Goal: Task Accomplishment & Management: Use online tool/utility

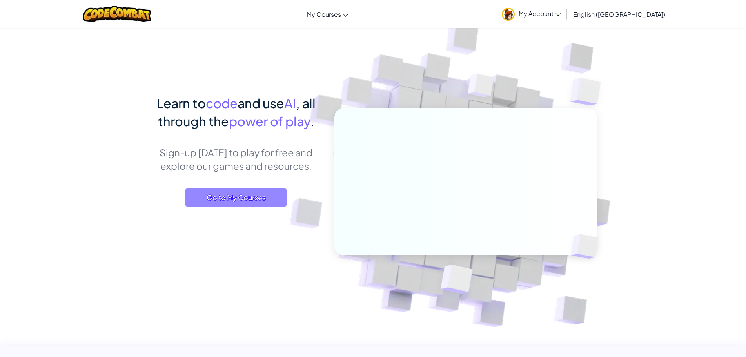
click at [238, 193] on span "Go to My Courses" at bounding box center [236, 197] width 102 height 19
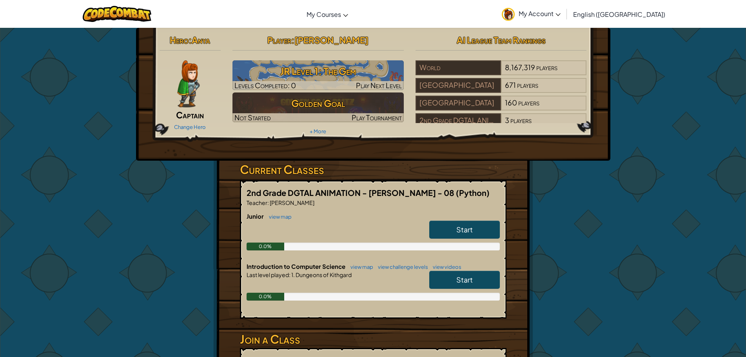
drag, startPoint x: 482, startPoint y: 268, endPoint x: 481, endPoint y: 263, distance: 5.2
click at [482, 264] on h6 "Introduction to Computer Science view map view challenge levels view videos" at bounding box center [373, 266] width 253 height 9
click at [459, 278] on span "Start" at bounding box center [465, 279] width 16 height 9
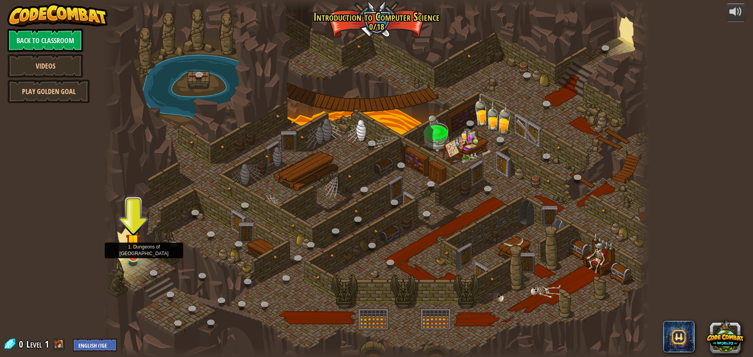
click at [135, 257] on img at bounding box center [133, 240] width 15 height 33
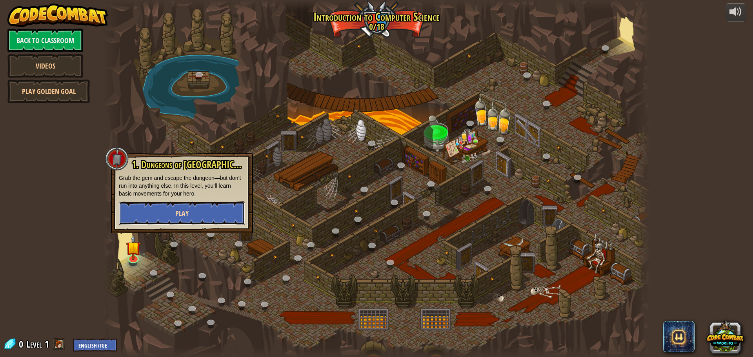
click at [139, 212] on button "Play" at bounding box center [182, 214] width 126 height 24
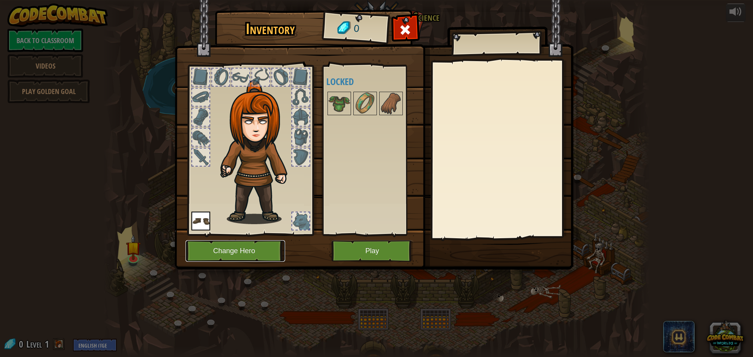
click at [211, 248] on button "Change Hero" at bounding box center [236, 251] width 100 height 22
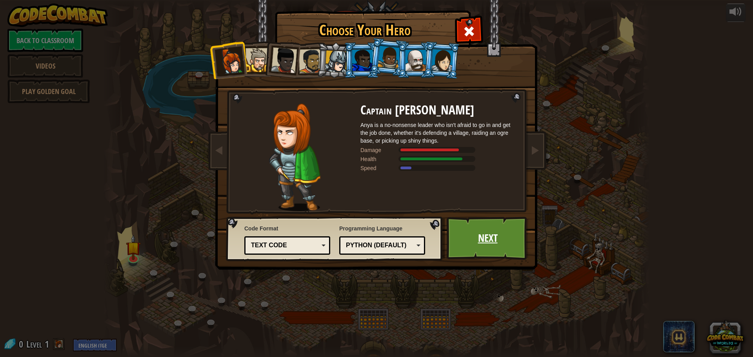
click at [485, 237] on link "Next" at bounding box center [488, 238] width 82 height 43
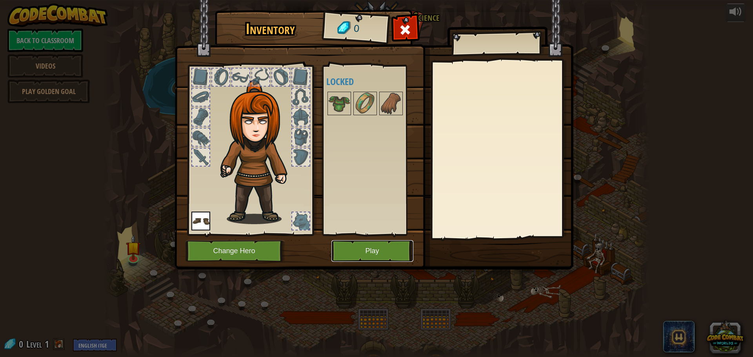
click at [360, 241] on button "Play" at bounding box center [372, 251] width 82 height 22
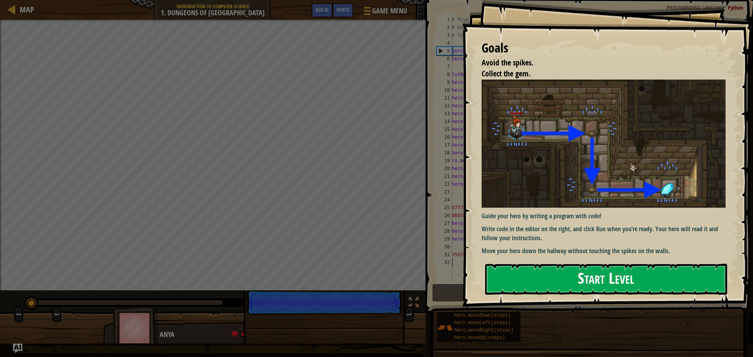
click at [557, 272] on button "Start Level" at bounding box center [606, 279] width 242 height 31
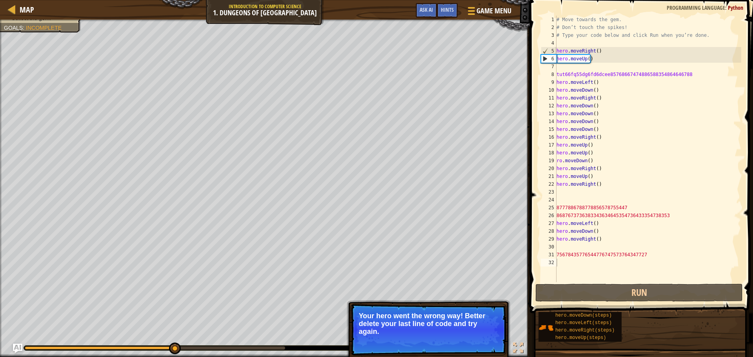
click at [380, 328] on p "Your hero went the wrong way! Better delete your last line of code and try agai…" at bounding box center [428, 324] width 139 height 24
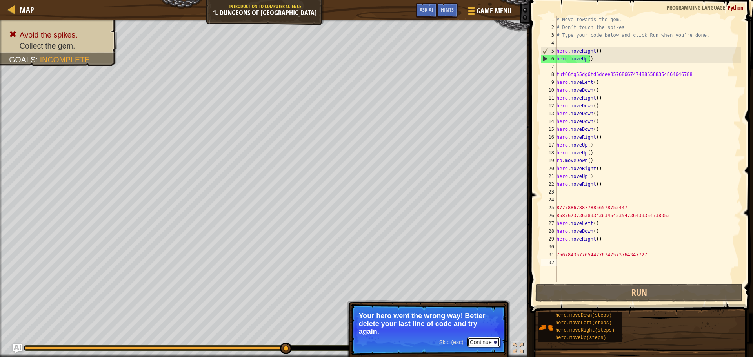
click at [487, 339] on button "Continue" at bounding box center [484, 342] width 33 height 10
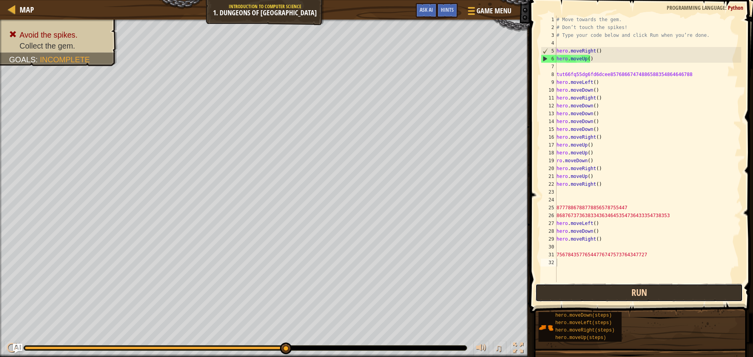
click at [549, 288] on button "Run" at bounding box center [639, 293] width 208 height 18
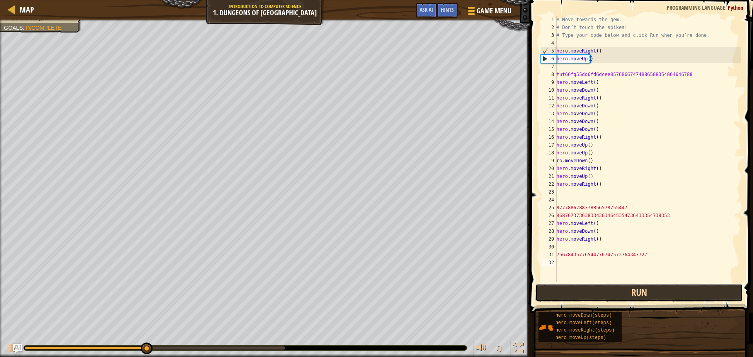
click at [549, 288] on button "Run" at bounding box center [639, 293] width 208 height 18
click at [545, 286] on button "Run" at bounding box center [639, 293] width 208 height 18
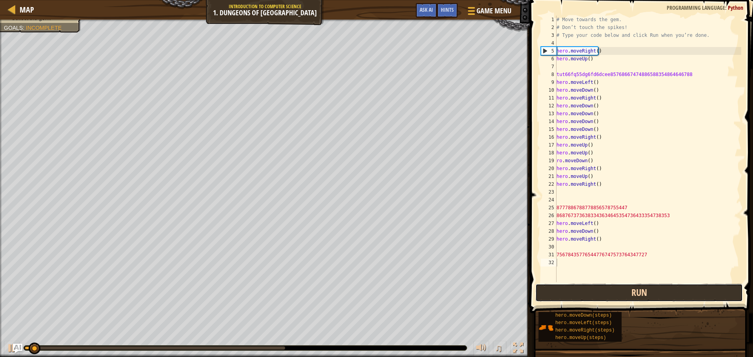
click at [545, 286] on button "Run" at bounding box center [639, 293] width 208 height 18
click at [548, 286] on button "Running" at bounding box center [639, 293] width 208 height 18
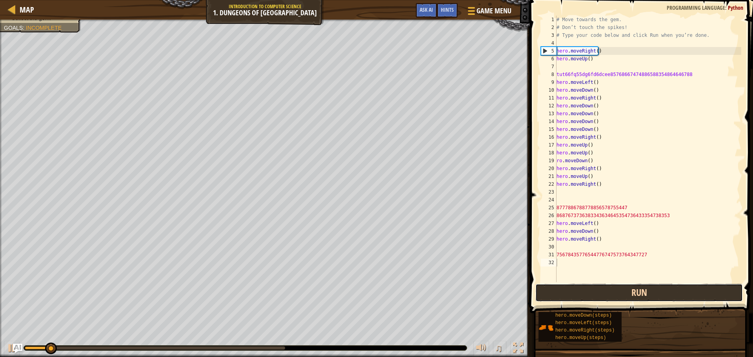
click at [548, 286] on button "Run" at bounding box center [639, 293] width 208 height 18
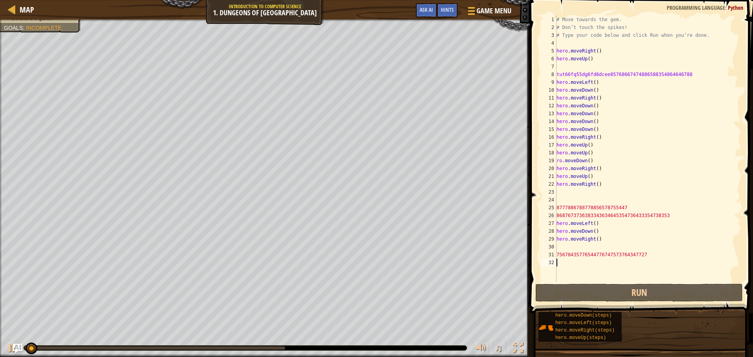
click at [510, 0] on html "Map Introduction to Computer Science 1. Dungeons of Kithgard Game Menu Done Hin…" at bounding box center [376, 0] width 753 height 0
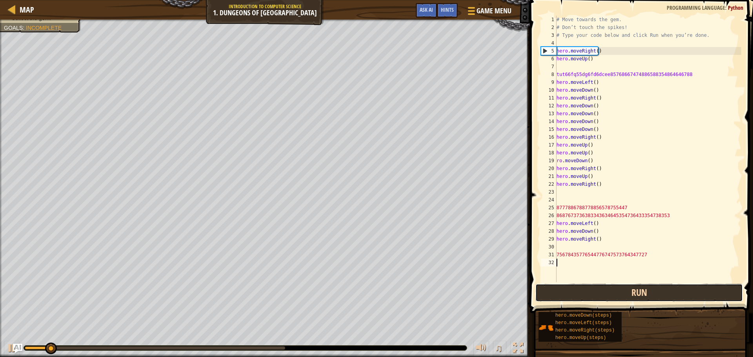
click at [580, 290] on button "Run" at bounding box center [639, 293] width 208 height 18
click at [580, 290] on button "Running" at bounding box center [639, 293] width 208 height 18
click at [574, 289] on button "Run" at bounding box center [639, 293] width 208 height 18
drag, startPoint x: 573, startPoint y: 289, endPoint x: 566, endPoint y: 289, distance: 6.7
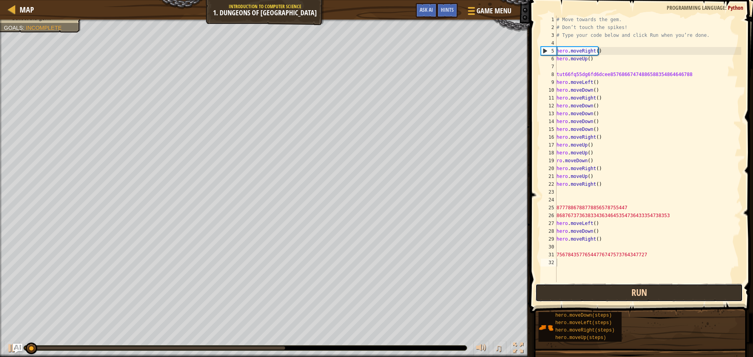
click at [568, 289] on button "Run" at bounding box center [639, 293] width 208 height 18
click at [566, 289] on button "Run" at bounding box center [639, 293] width 208 height 18
click at [565, 289] on button "Running" at bounding box center [639, 293] width 208 height 18
click at [564, 289] on button "Running" at bounding box center [639, 293] width 208 height 18
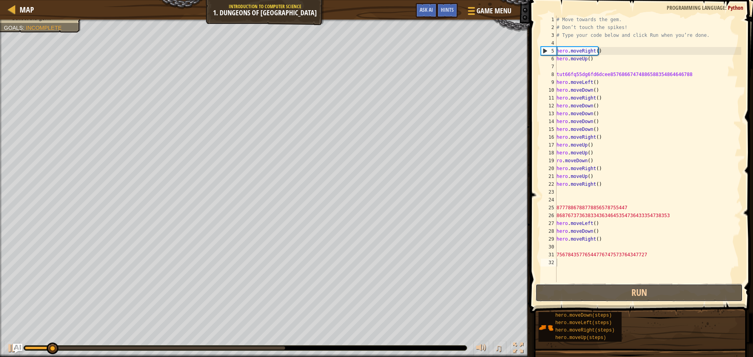
drag, startPoint x: 563, startPoint y: 289, endPoint x: 533, endPoint y: 289, distance: 30.6
click at [554, 289] on button "Run" at bounding box center [639, 293] width 208 height 18
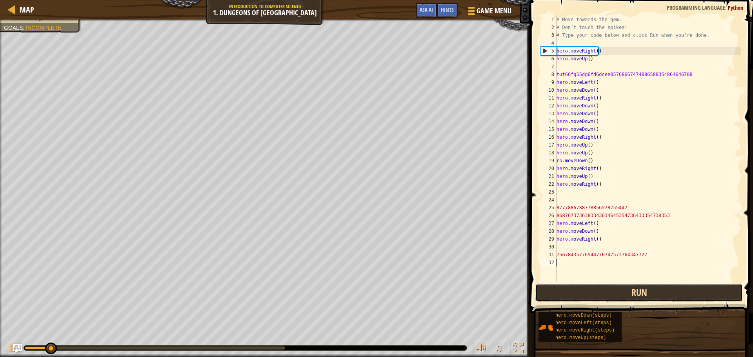
drag, startPoint x: 549, startPoint y: 289, endPoint x: 558, endPoint y: 289, distance: 9.0
click at [555, 289] on button "Run" at bounding box center [639, 293] width 208 height 18
click at [560, 289] on button "Run" at bounding box center [639, 293] width 208 height 18
click at [557, 289] on button "Running" at bounding box center [639, 293] width 208 height 18
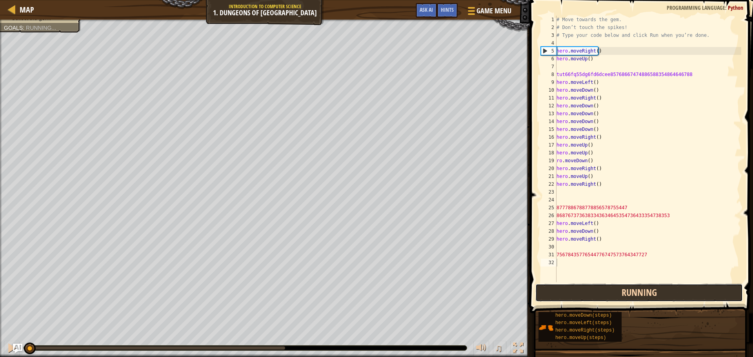
click at [555, 289] on button "Running" at bounding box center [639, 293] width 208 height 18
click at [555, 289] on button "Run" at bounding box center [639, 293] width 208 height 18
click at [555, 289] on button "Running" at bounding box center [639, 293] width 208 height 18
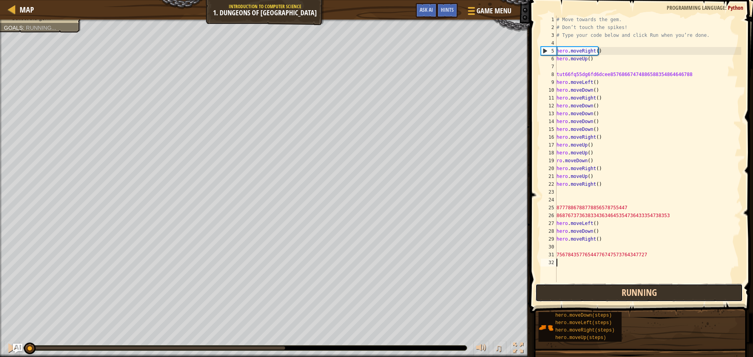
click at [540, 287] on button "Running" at bounding box center [639, 293] width 208 height 18
click at [540, 287] on button "Run" at bounding box center [639, 293] width 208 height 18
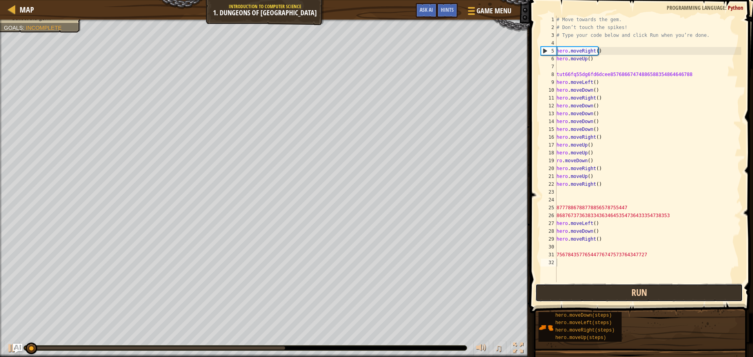
click at [540, 287] on button "Run" at bounding box center [639, 293] width 208 height 18
click at [540, 287] on button "Running" at bounding box center [639, 293] width 208 height 18
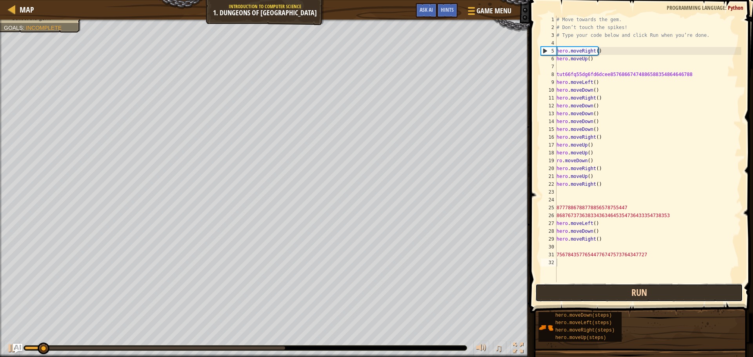
click at [540, 287] on button "Run" at bounding box center [639, 293] width 208 height 18
click at [540, 287] on button "Running" at bounding box center [639, 293] width 208 height 18
click at [540, 287] on button "Run" at bounding box center [639, 293] width 208 height 18
click at [540, 287] on button "Running" at bounding box center [639, 293] width 208 height 18
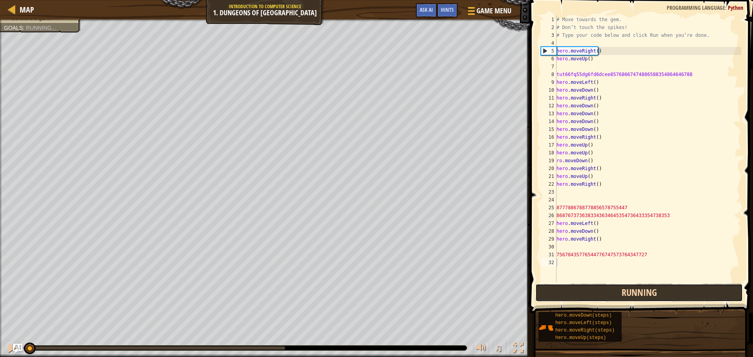
click at [540, 287] on button "Running" at bounding box center [639, 293] width 208 height 18
click at [540, 287] on button "Run" at bounding box center [639, 293] width 208 height 18
click at [539, 287] on button "Run" at bounding box center [639, 293] width 208 height 18
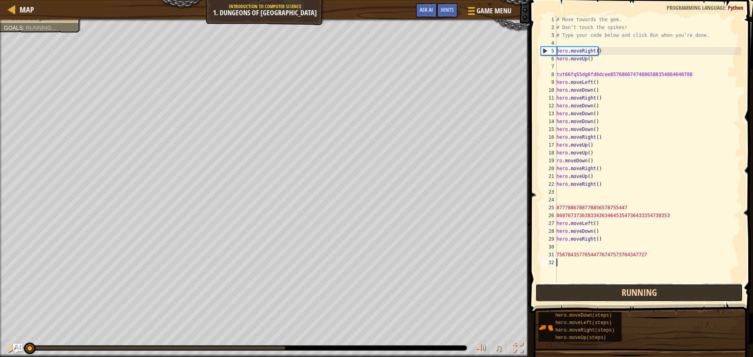
click at [539, 287] on button "Running" at bounding box center [639, 293] width 208 height 18
click at [539, 287] on button "Run" at bounding box center [639, 293] width 208 height 18
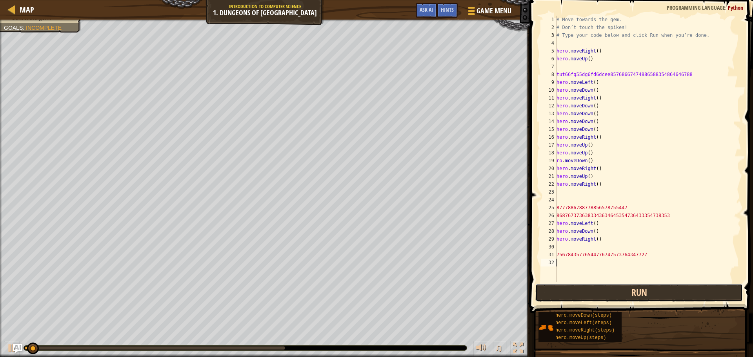
click at [539, 287] on button "Run" at bounding box center [639, 293] width 208 height 18
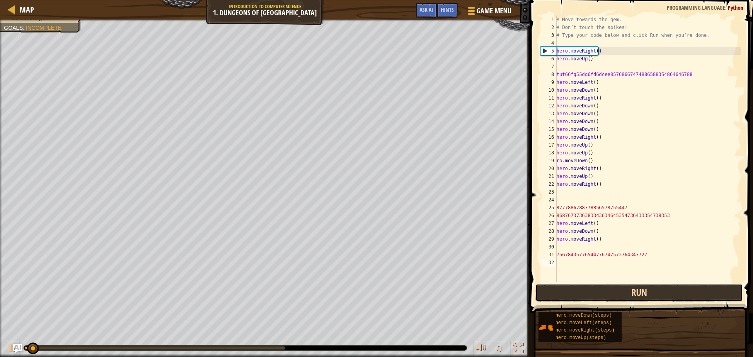
click at [539, 287] on button "Run" at bounding box center [639, 293] width 208 height 18
click at [539, 287] on button "Running" at bounding box center [639, 293] width 208 height 18
click at [539, 286] on button "Running" at bounding box center [639, 293] width 208 height 18
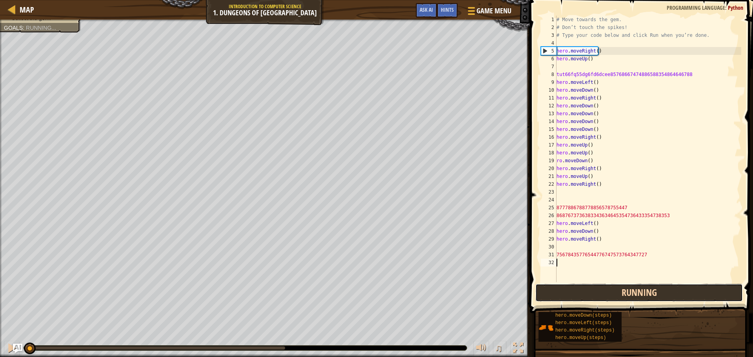
click at [539, 286] on button "Running" at bounding box center [639, 293] width 208 height 18
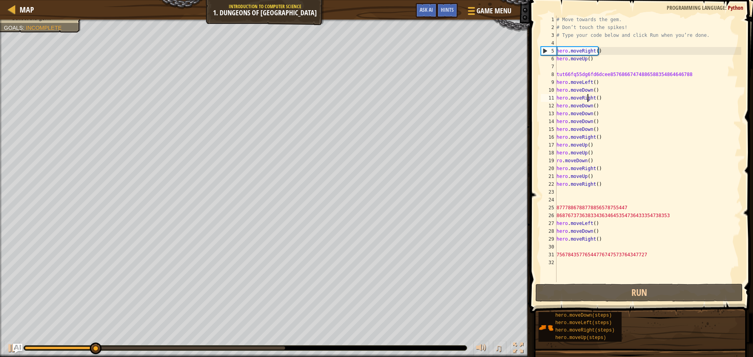
click at [586, 96] on div "# Move towards the gem. # Don’t touch the spikes! # Type your code below and cl…" at bounding box center [648, 157] width 186 height 282
click at [588, 78] on div "# Move towards the gem. # Don’t touch the spikes! # Type your code below and cl…" at bounding box center [648, 157] width 186 height 282
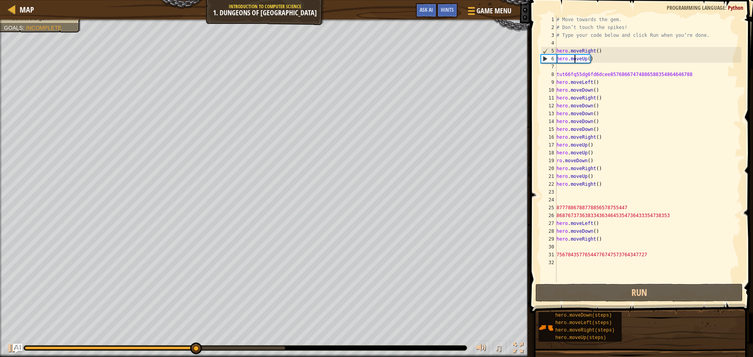
click at [576, 59] on div "# Move towards the gem. # Don’t touch the spikes! # Type your code below and cl…" at bounding box center [648, 157] width 186 height 282
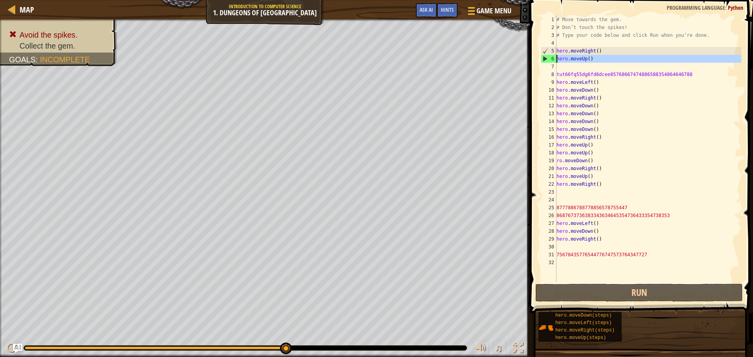
click at [543, 58] on div "6" at bounding box center [548, 59] width 15 height 8
click at [545, 58] on div "6" at bounding box center [548, 59] width 15 height 8
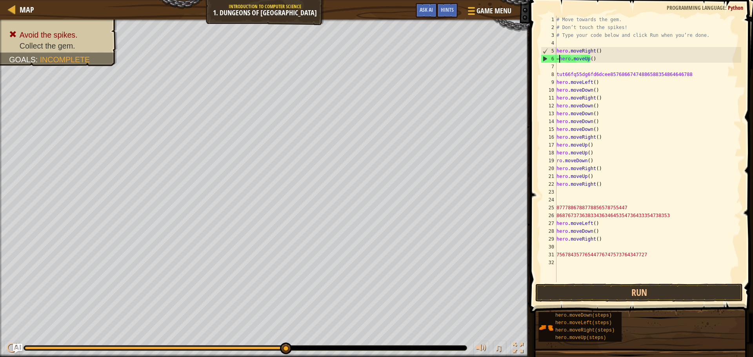
scroll to position [4, 0]
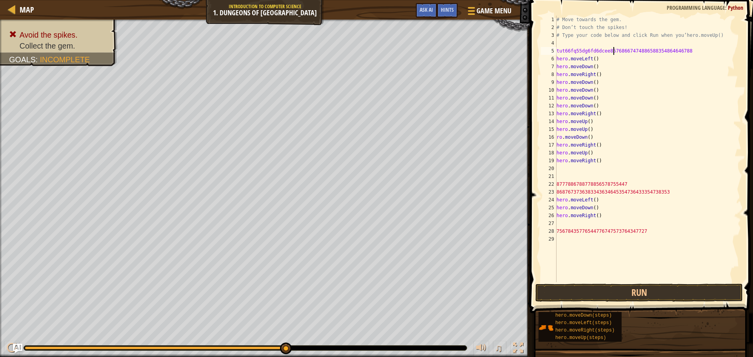
click at [613, 54] on div "# Move towards the gem. # Don’t touch the spikes! # Type your code below and cl…" at bounding box center [648, 157] width 186 height 282
click at [630, 53] on div "# Move towards the gem. # Don’t touch the spikes! # Type your code below and cl…" at bounding box center [648, 157] width 186 height 282
type textarea "6"
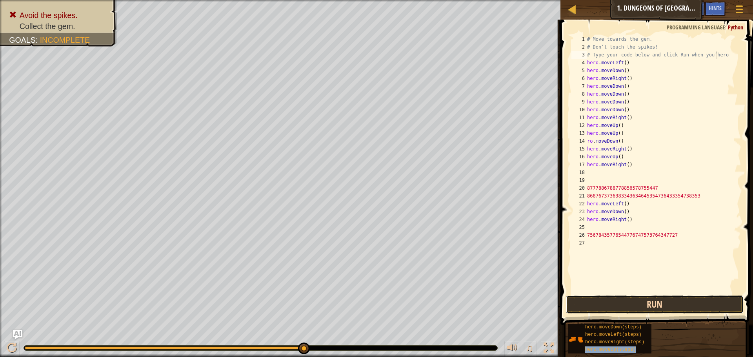
click at [654, 302] on button "Run" at bounding box center [655, 305] width 178 height 18
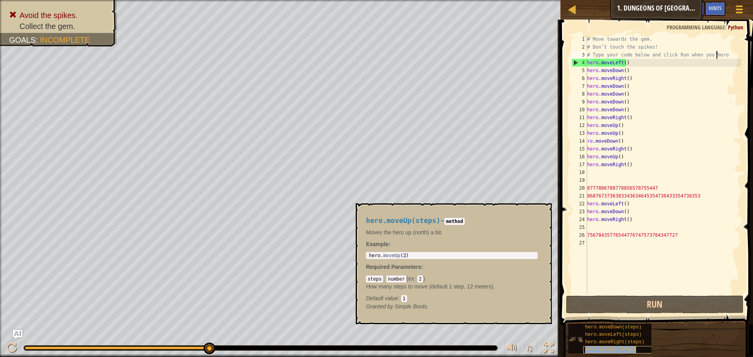
click at [623, 347] on div "hero.moveUp(steps)" at bounding box center [620, 349] width 75 height 7
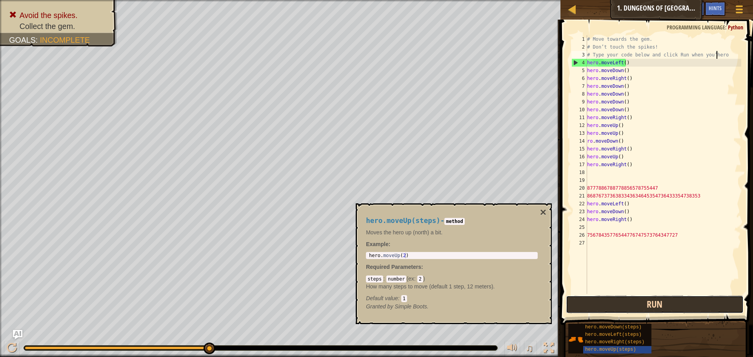
click at [656, 300] on button "Run" at bounding box center [655, 305] width 178 height 18
click at [651, 300] on button "Run" at bounding box center [655, 305] width 178 height 18
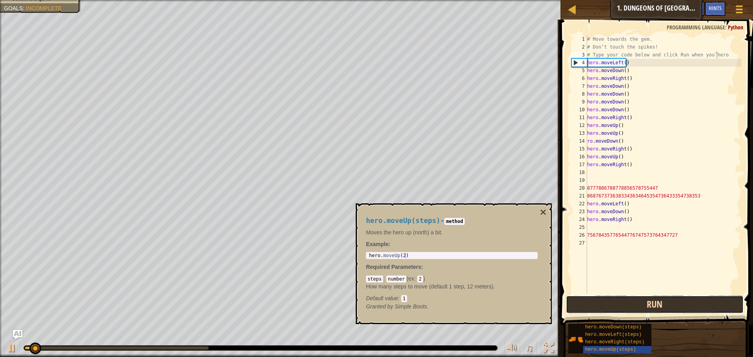
click at [651, 300] on button "Run" at bounding box center [655, 305] width 178 height 18
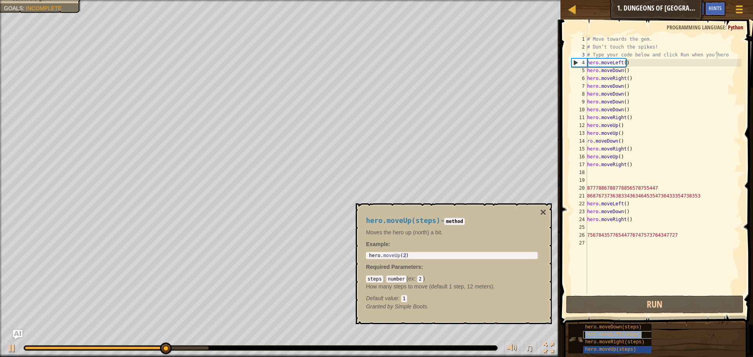
click at [625, 333] on span "hero.moveLeft(steps)" at bounding box center [613, 334] width 56 height 5
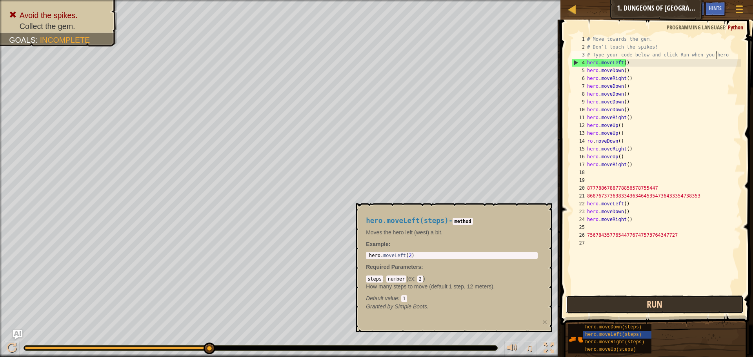
click at [648, 311] on button "Run" at bounding box center [655, 305] width 178 height 18
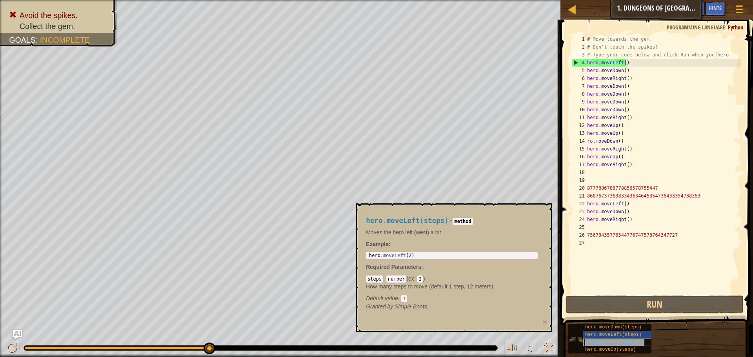
click at [625, 340] on span "hero.moveRight(steps)" at bounding box center [614, 342] width 59 height 5
click at [661, 288] on div "# Type your code below and click Run when you’hero 1 2 3 4 5 6 7 8 9 10 11 12 1…" at bounding box center [655, 188] width 195 height 329
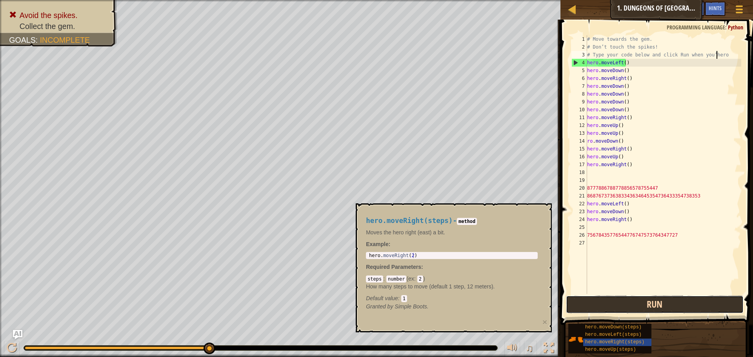
click at [659, 300] on button "Run" at bounding box center [655, 305] width 178 height 18
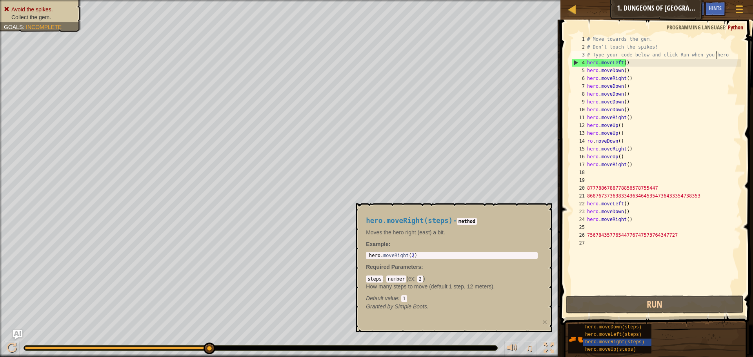
click at [51, 7] on span "Avoid the spikes." at bounding box center [32, 9] width 42 height 6
click at [43, 11] on span "Avoid the spikes." at bounding box center [32, 9] width 42 height 6
click at [45, 8] on span "Avoid the spikes." at bounding box center [32, 9] width 42 height 6
drag, startPoint x: 45, startPoint y: 8, endPoint x: 68, endPoint y: 1, distance: 24.1
click at [49, 6] on span "Avoid the spikes." at bounding box center [32, 9] width 42 height 6
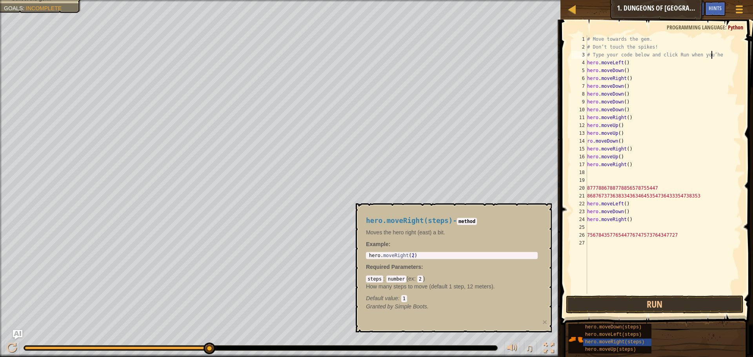
scroll to position [4, 10]
type textarea "# Type your code below and click Run when you’h"
click at [377, 276] on code "steps" at bounding box center [374, 279] width 17 height 7
click at [402, 276] on code "number" at bounding box center [396, 279] width 20 height 7
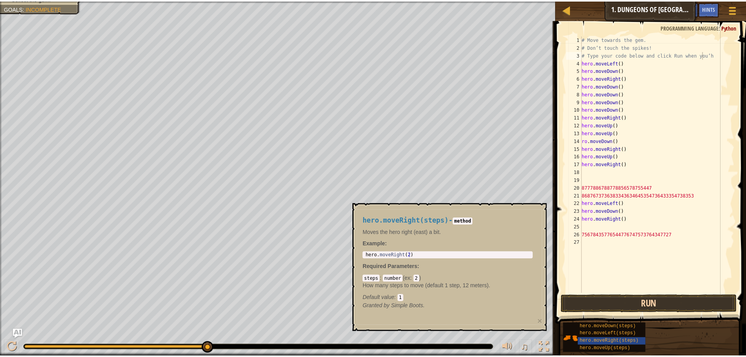
scroll to position [4, 0]
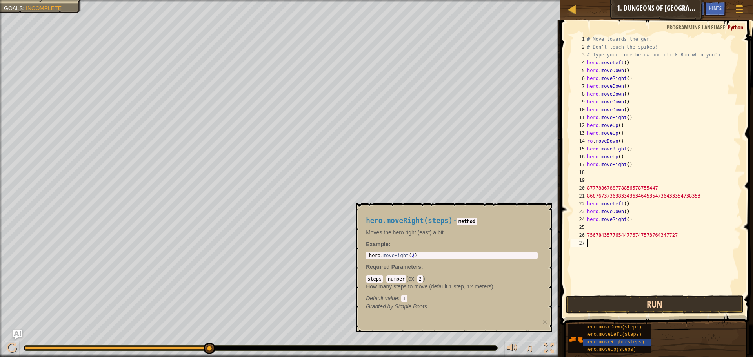
drag, startPoint x: 668, startPoint y: 299, endPoint x: 666, endPoint y: 309, distance: 10.5
click at [666, 309] on div "1 2 3 4 5 6 7 8 9 10 11 12 13 14 15 16 17 18 19 20 21 22 23 24 25 26 27 # Move …" at bounding box center [655, 188] width 195 height 329
click at [659, 299] on button "Run" at bounding box center [655, 305] width 178 height 18
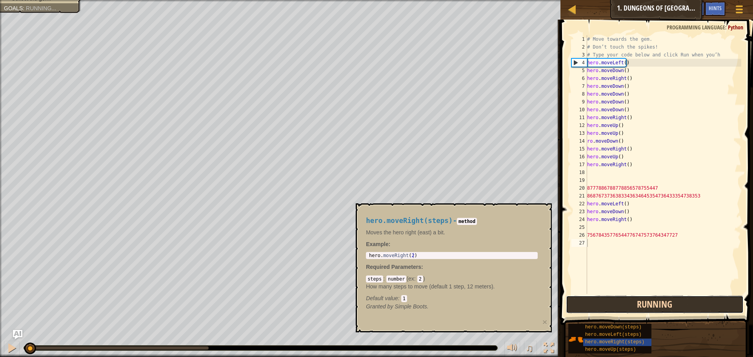
click at [659, 299] on button "Running" at bounding box center [655, 305] width 178 height 18
click at [659, 299] on button "Run" at bounding box center [655, 305] width 178 height 18
click at [659, 299] on button "Running" at bounding box center [655, 305] width 178 height 18
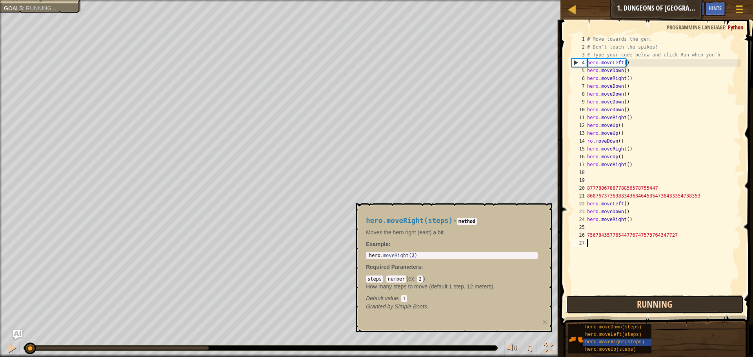
click at [659, 299] on button "Running" at bounding box center [655, 305] width 178 height 18
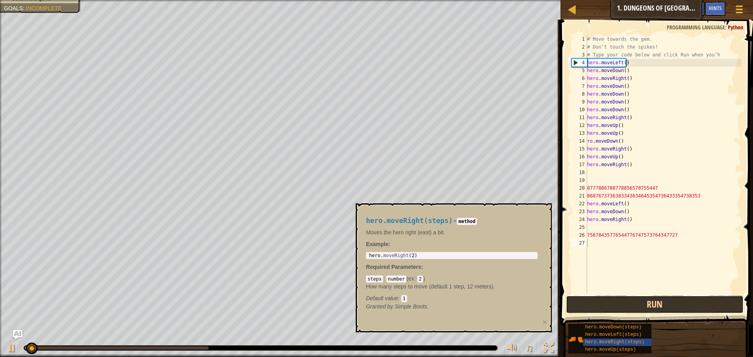
click at [659, 299] on button "Run" at bounding box center [655, 305] width 178 height 18
click at [659, 299] on button "Running" at bounding box center [655, 305] width 178 height 18
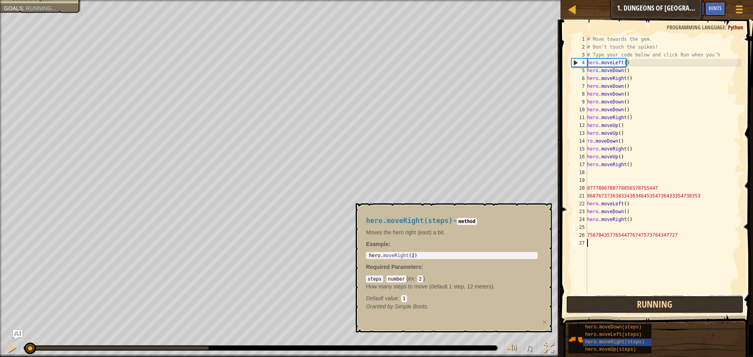
click at [659, 299] on button "Running" at bounding box center [655, 305] width 178 height 18
click at [659, 299] on button "Run" at bounding box center [655, 305] width 178 height 18
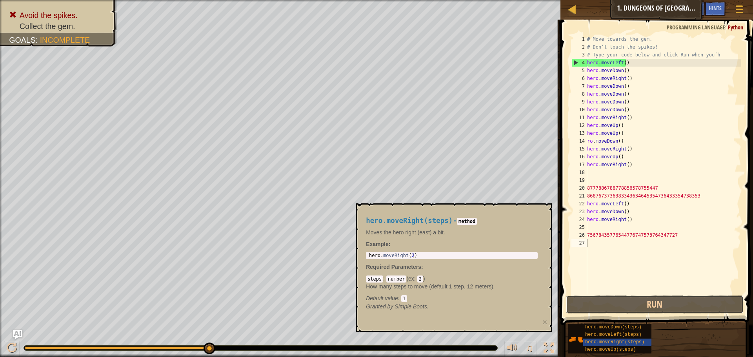
drag, startPoint x: 641, startPoint y: 290, endPoint x: 670, endPoint y: 260, distance: 41.9
click at [661, 267] on div "1 2 3 4 5 6 7 8 9 10 11 12 13 14 15 16 17 18 19 20 21 22 23 24 25 26 27 # Move …" at bounding box center [655, 188] width 195 height 329
click at [670, 260] on div "# Move towards the gem. # Don’t touch the spikes! # Type your code below and cl…" at bounding box center [664, 172] width 156 height 275
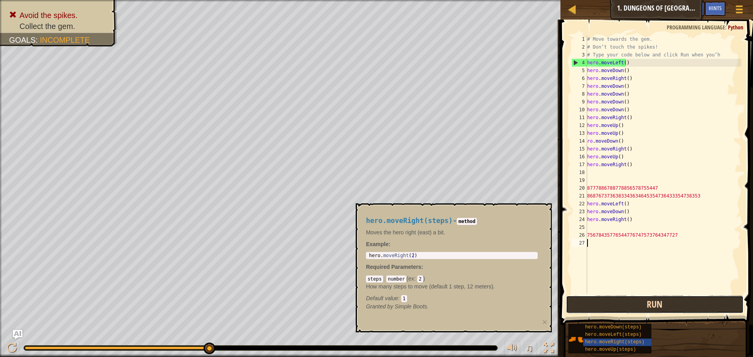
click at [655, 304] on button "Run" at bounding box center [655, 305] width 178 height 18
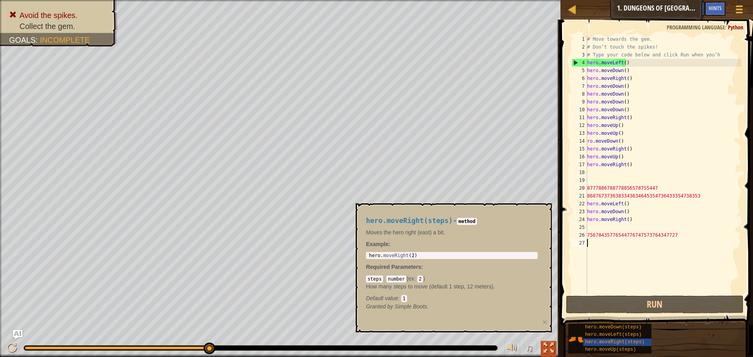
click at [550, 356] on button at bounding box center [549, 349] width 16 height 16
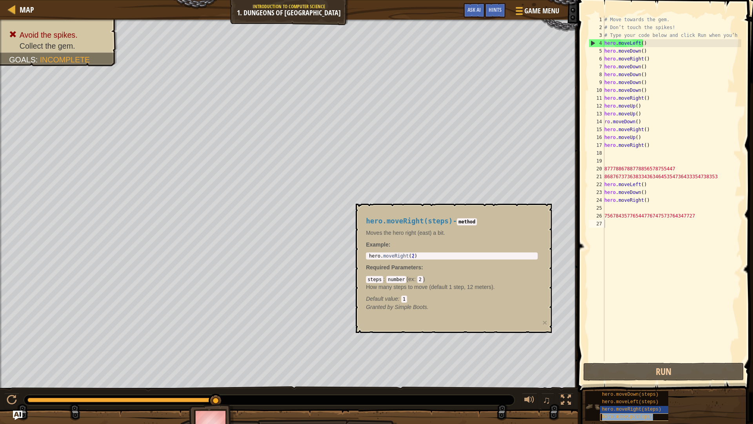
click at [633, 357] on span "hero.moveUp(steps)" at bounding box center [627, 416] width 51 height 5
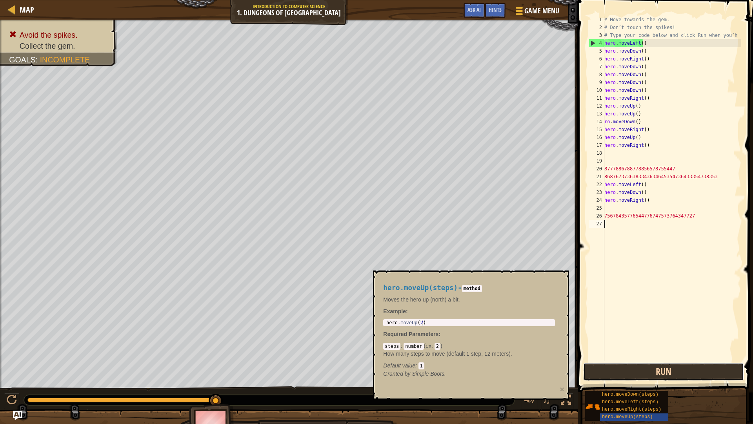
click at [667, 357] on button "Run" at bounding box center [663, 371] width 161 height 18
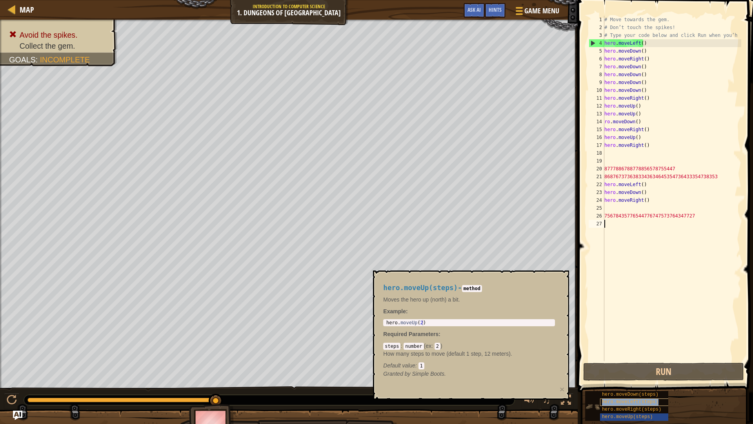
click at [640, 357] on span "hero.moveLeft(steps)" at bounding box center [630, 401] width 56 height 5
click at [657, 357] on div "hero.moveDown(steps)" at bounding box center [637, 394] width 75 height 7
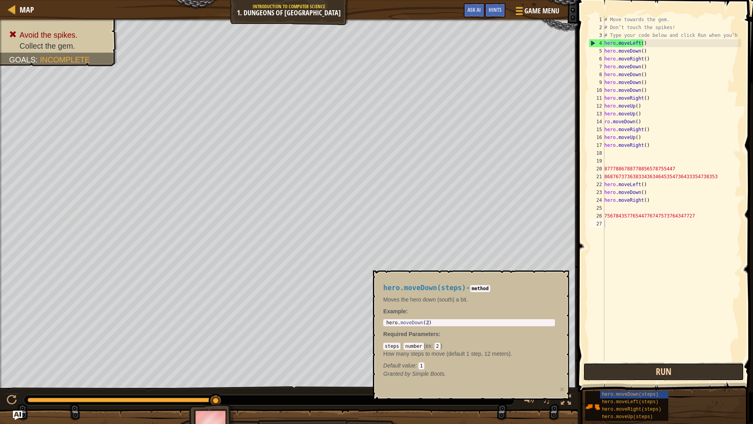
click at [685, 357] on button "Run" at bounding box center [663, 371] width 161 height 18
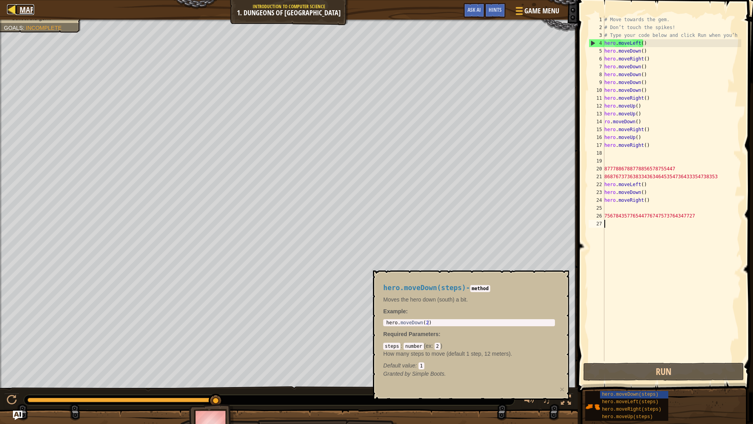
click at [16, 13] on div at bounding box center [12, 9] width 10 height 10
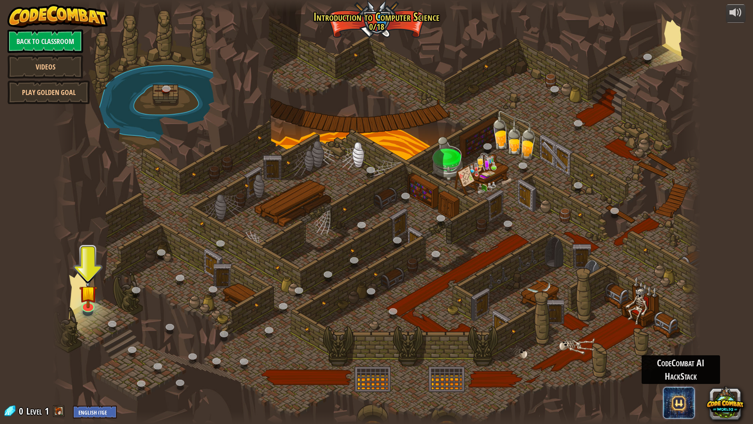
click at [672, 357] on span at bounding box center [678, 402] width 31 height 31
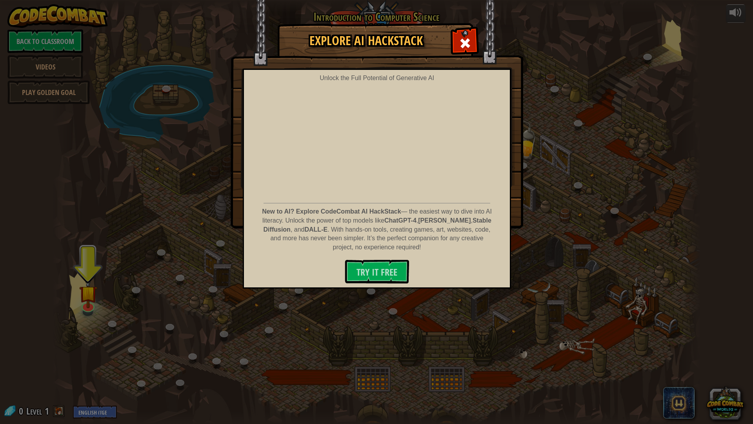
drag, startPoint x: 503, startPoint y: 227, endPoint x: 498, endPoint y: 229, distance: 5.6
click at [498, 229] on div "Unlock the Full Potential of Generative AI New to AI? Explore CodeCombat AI Hac…" at bounding box center [377, 179] width 268 height 220
click at [464, 37] on span at bounding box center [465, 43] width 13 height 13
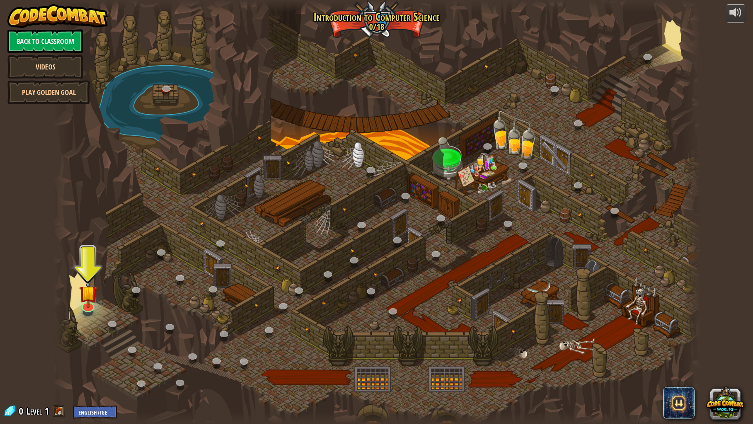
click at [47, 60] on link "Videos" at bounding box center [45, 67] width 76 height 24
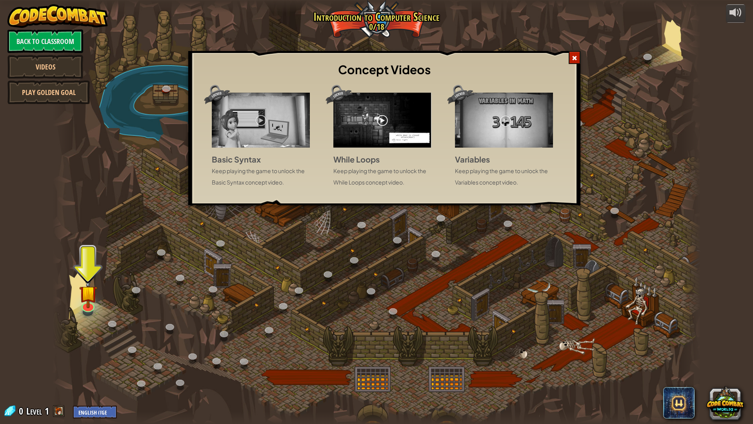
click at [56, 116] on div "Concept Videos Basic Syntax Keep playing the game to unlock the Basic Syntax co…" at bounding box center [376, 212] width 753 height 424
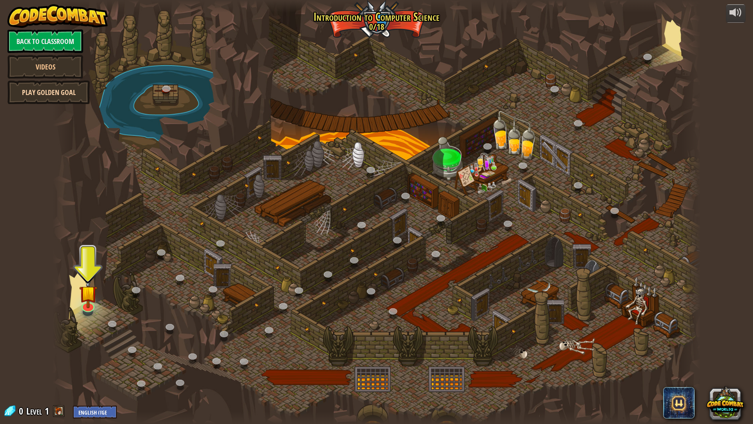
click at [72, 92] on link "Play Golden Goal" at bounding box center [48, 92] width 82 height 24
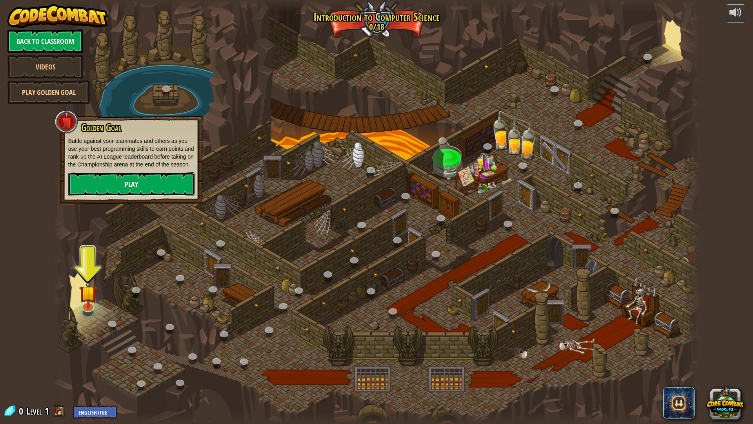
click at [109, 186] on link "Play" at bounding box center [131, 184] width 126 height 24
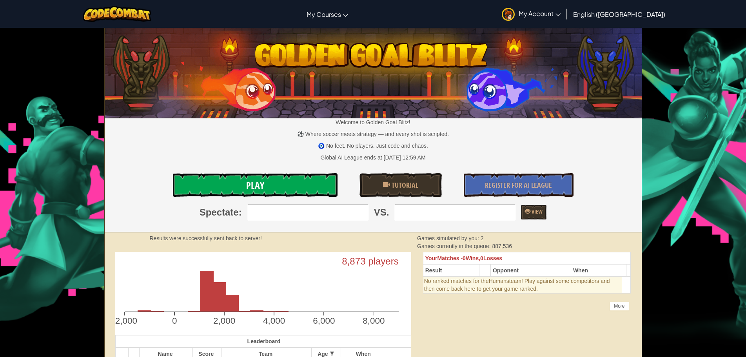
click at [188, 196] on link "Play" at bounding box center [255, 185] width 165 height 24
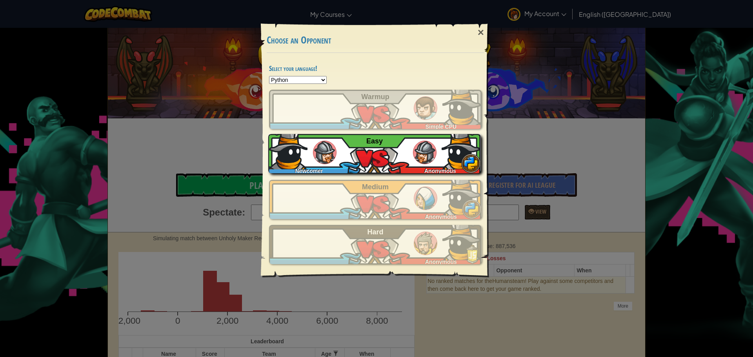
click at [445, 162] on img at bounding box center [461, 149] width 39 height 39
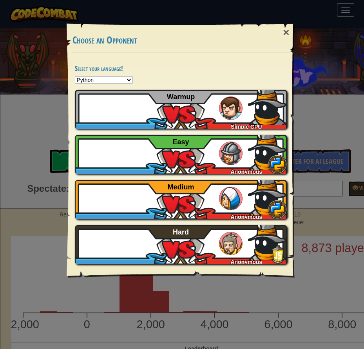
click at [326, 38] on div "× Choose an Opponent Select your language! Python JavaScript CoffeeScript Lua C…" at bounding box center [182, 174] width 364 height 349
